Goal: Information Seeking & Learning: Learn about a topic

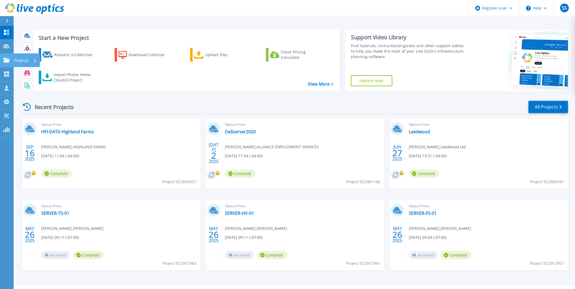
click at [16, 58] on p "Projects" at bounding box center [21, 60] width 14 height 14
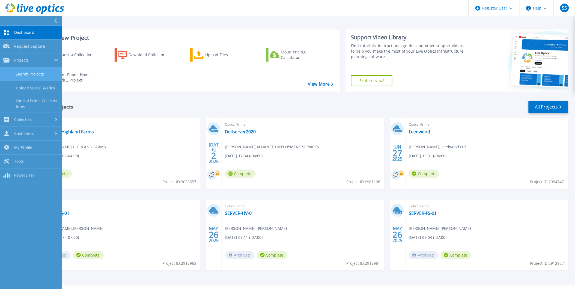
click at [24, 72] on link "Search Projects" at bounding box center [31, 74] width 62 height 14
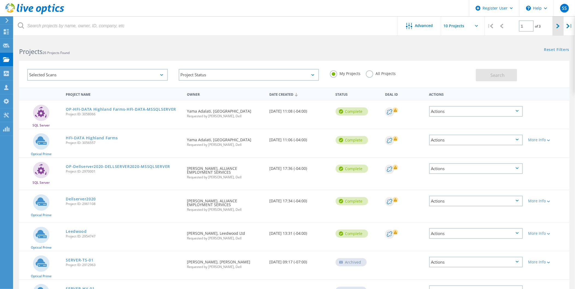
click at [555, 22] on div at bounding box center [558, 25] width 11 height 19
type input "2"
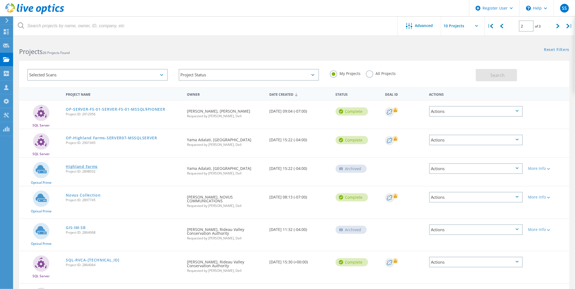
click at [86, 165] on link "Highland Farms" at bounding box center [82, 167] width 32 height 4
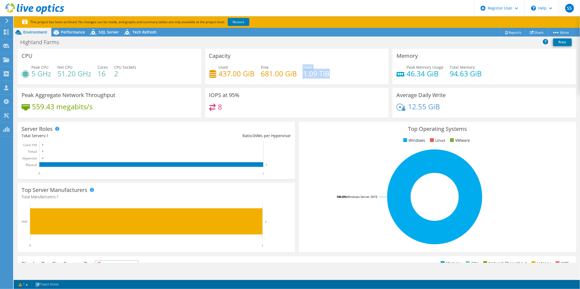
drag, startPoint x: 342, startPoint y: 75, endPoint x: 289, endPoint y: 78, distance: 52.5
click at [289, 78] on div "Used 437.00 GiB Free 681.00 GiB Total 1.09 TiB" at bounding box center [296, 73] width 175 height 18
drag, startPoint x: 289, startPoint y: 78, endPoint x: 292, endPoint y: 97, distance: 18.4
click at [303, 97] on div "IOPS at 95% 8" at bounding box center [297, 103] width 184 height 30
click at [99, 32] on span "SQL Server" at bounding box center [109, 31] width 20 height 5
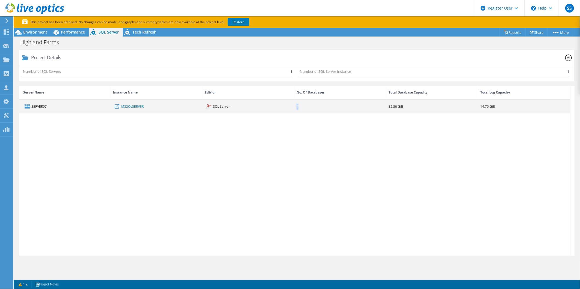
drag, startPoint x: 295, startPoint y: 107, endPoint x: 306, endPoint y: 107, distance: 10.6
click at [305, 107] on div "7" at bounding box center [340, 106] width 92 height 13
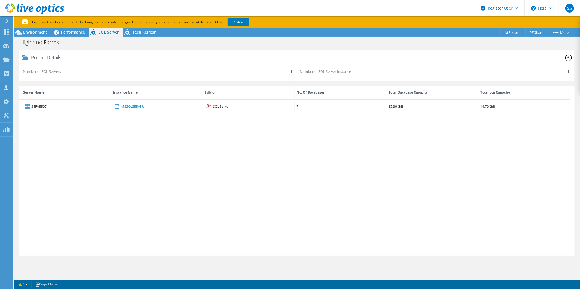
drag, startPoint x: 306, startPoint y: 107, endPoint x: 312, endPoint y: 135, distance: 28.6
click at [312, 135] on div "SERVER07 MSSQLSERVER SQL Server 7 85.36 GiB 14.70 GiB" at bounding box center [294, 178] width 551 height 156
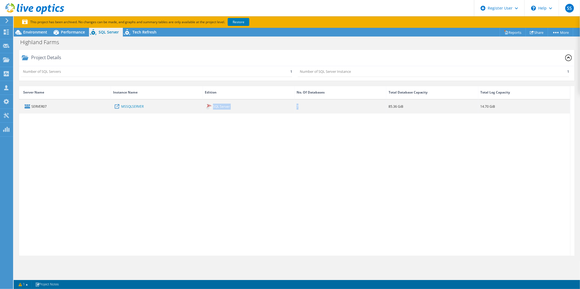
drag, startPoint x: 303, startPoint y: 108, endPoint x: 290, endPoint y: 108, distance: 12.8
click at [290, 108] on div "SERVER07 MSSQLSERVER SQL Server 7 85.36 GiB 14.70 GiB" at bounding box center [294, 107] width 551 height 14
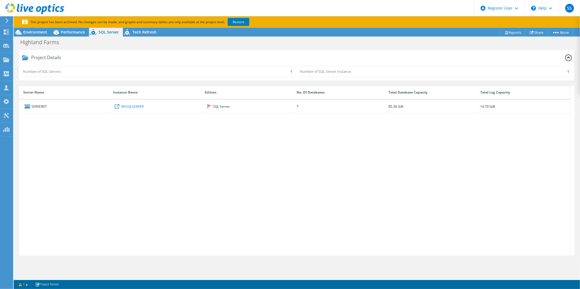
drag, startPoint x: 290, startPoint y: 108, endPoint x: 286, endPoint y: 153, distance: 45.0
click at [289, 141] on div "SERVER07 MSSQLSERVER SQL Server 7 85.36 GiB 14.70 GiB" at bounding box center [294, 178] width 551 height 156
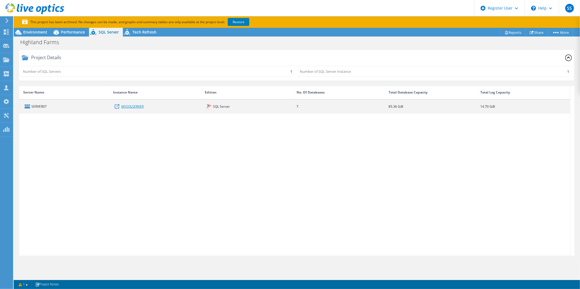
click at [134, 108] on link "MSSQLSERVER" at bounding box center [132, 106] width 22 height 6
drag, startPoint x: 320, startPoint y: 108, endPoint x: 294, endPoint y: 107, distance: 26.5
click at [294, 107] on div "SERVER07 MSSQLSERVER SQL Server 7 85.36 GiB 14.70 GiB" at bounding box center [294, 107] width 551 height 14
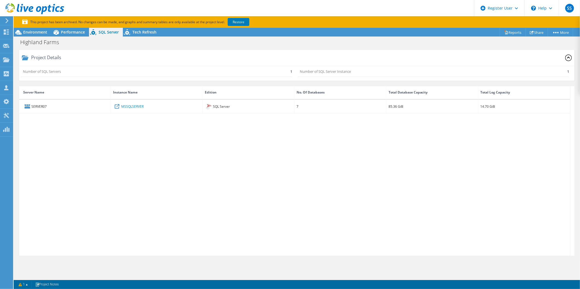
drag, startPoint x: 294, startPoint y: 107, endPoint x: 293, endPoint y: 152, distance: 45.3
click at [293, 152] on div "SERVER07 MSSQLSERVER SQL Server 7 85.36 GiB 14.70 GiB" at bounding box center [294, 178] width 551 height 156
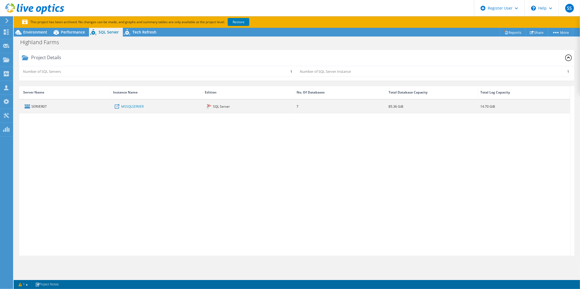
drag, startPoint x: 308, startPoint y: 104, endPoint x: 300, endPoint y: 104, distance: 7.9
click at [300, 104] on div "7" at bounding box center [340, 106] width 92 height 13
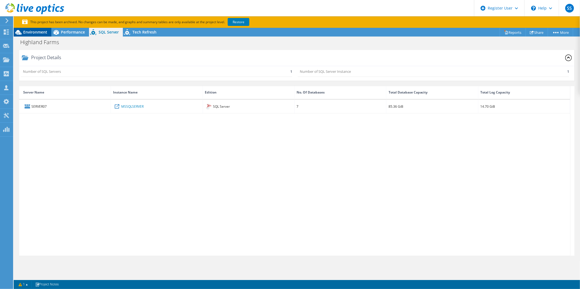
click at [40, 32] on span "Environment" at bounding box center [35, 31] width 24 height 5
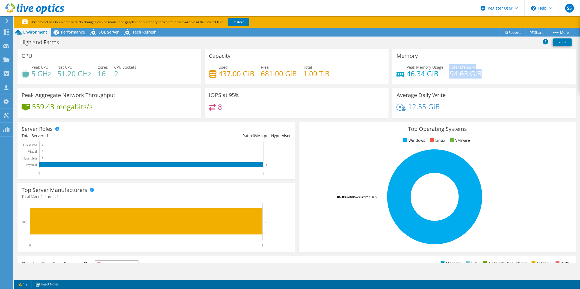
drag, startPoint x: 486, startPoint y: 75, endPoint x: 444, endPoint y: 80, distance: 42.9
click at [444, 80] on div "Peak Memory Usage 46.34 GiB Total Memory 94.63 GiB" at bounding box center [483, 73] width 175 height 18
drag, startPoint x: 444, startPoint y: 80, endPoint x: 498, endPoint y: 80, distance: 54.3
click at [498, 80] on div "Peak Memory Usage 46.34 GiB Total Memory 94.63 GiB" at bounding box center [483, 73] width 175 height 18
drag, startPoint x: 452, startPoint y: 109, endPoint x: 397, endPoint y: 110, distance: 55.4
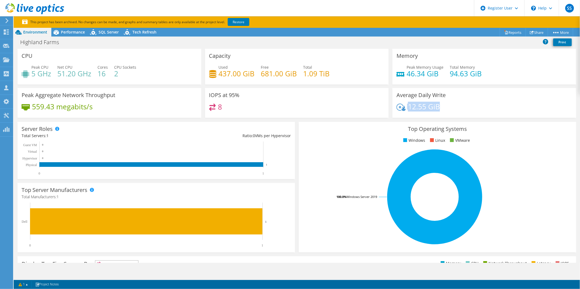
click at [397, 110] on div "12.55 GiB" at bounding box center [483, 109] width 175 height 11
drag, startPoint x: 397, startPoint y: 110, endPoint x: 301, endPoint y: 111, distance: 95.8
click at [301, 112] on div "8" at bounding box center [296, 110] width 175 height 12
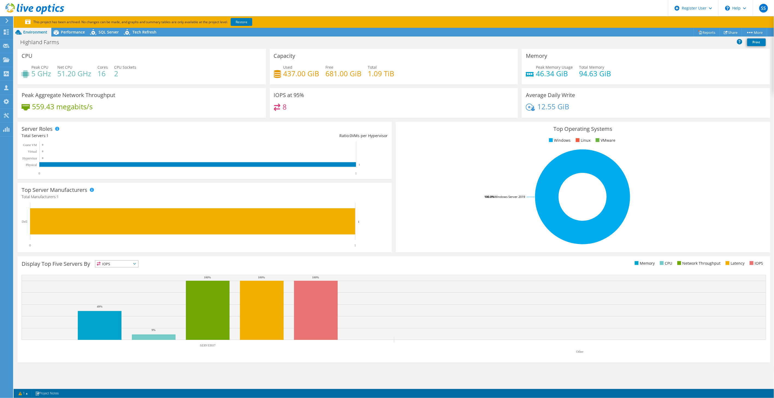
drag, startPoint x: 70, startPoint y: 30, endPoint x: 94, endPoint y: 52, distance: 32.5
click at [70, 30] on span "Performance" at bounding box center [73, 31] width 24 height 5
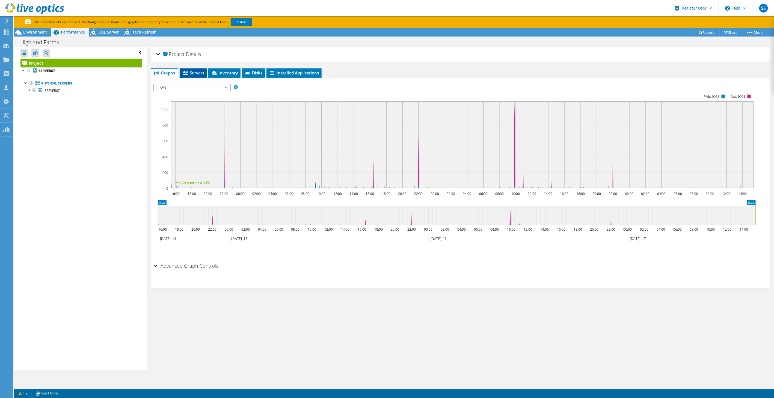
click at [186, 72] on icon at bounding box center [185, 73] width 5 height 5
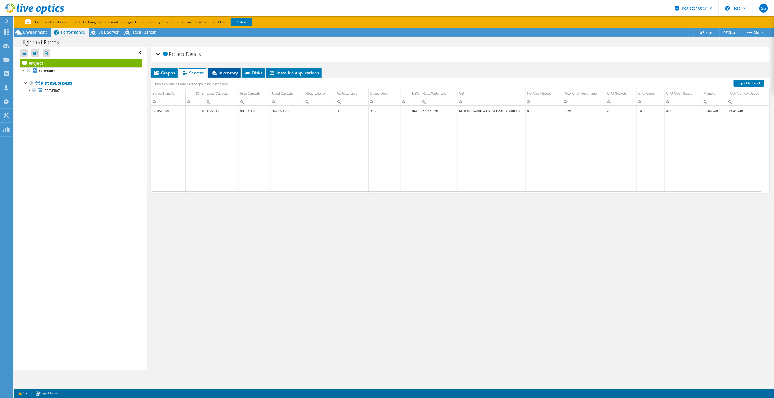
click at [227, 72] on span "Inventory" at bounding box center [224, 72] width 27 height 5
